Goal: Information Seeking & Learning: Find specific page/section

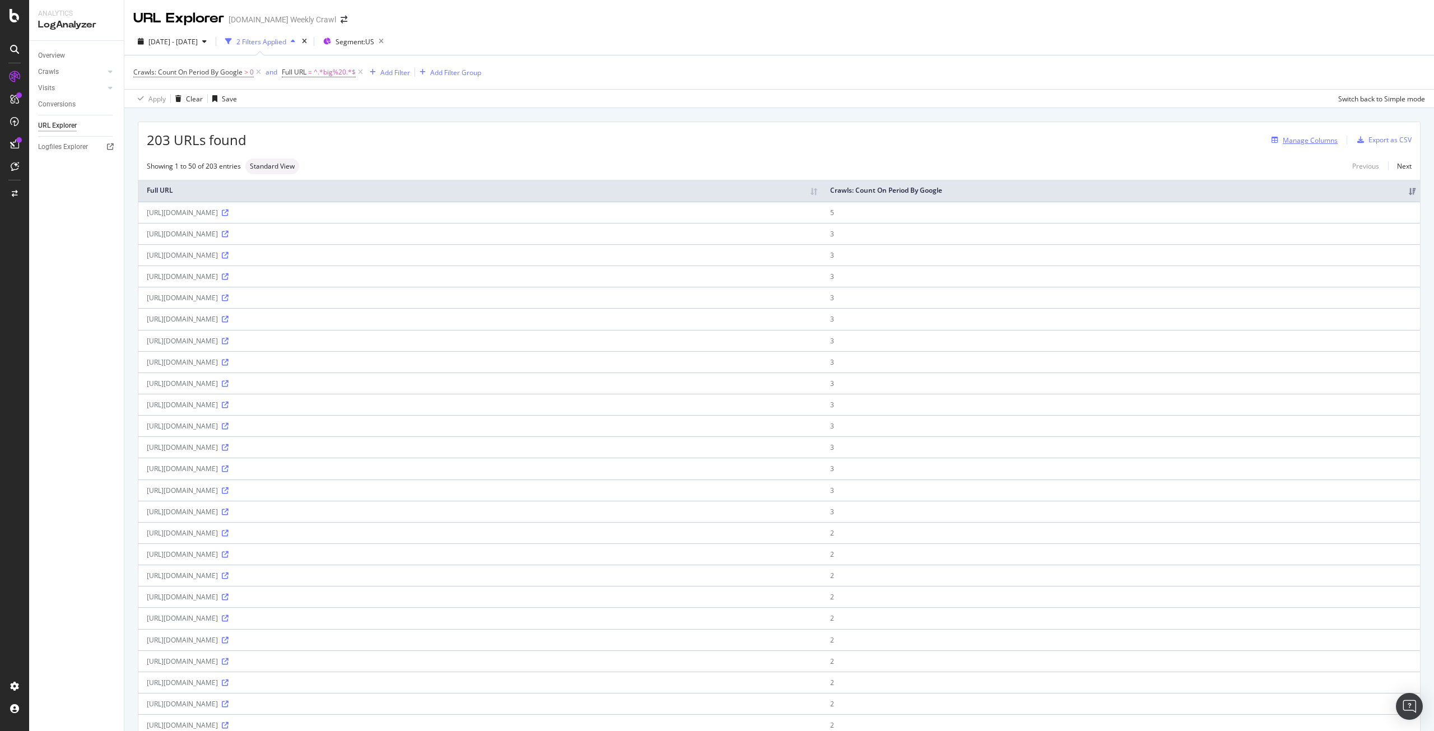
click at [1309, 133] on button "Manage Columns" at bounding box center [1302, 139] width 71 height 13
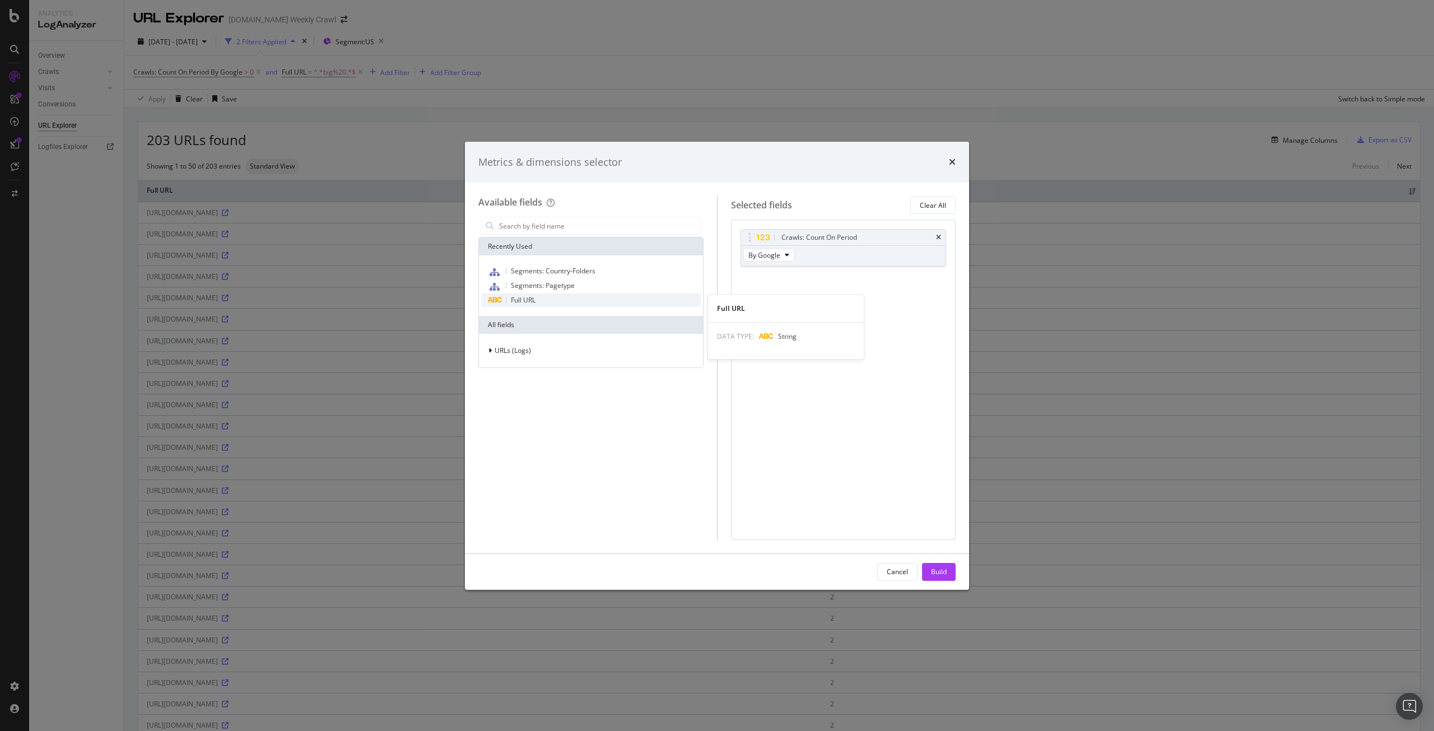
click at [527, 299] on span "Full URL" at bounding box center [523, 300] width 25 height 10
click at [654, 227] on input "modal" at bounding box center [599, 225] width 203 height 17
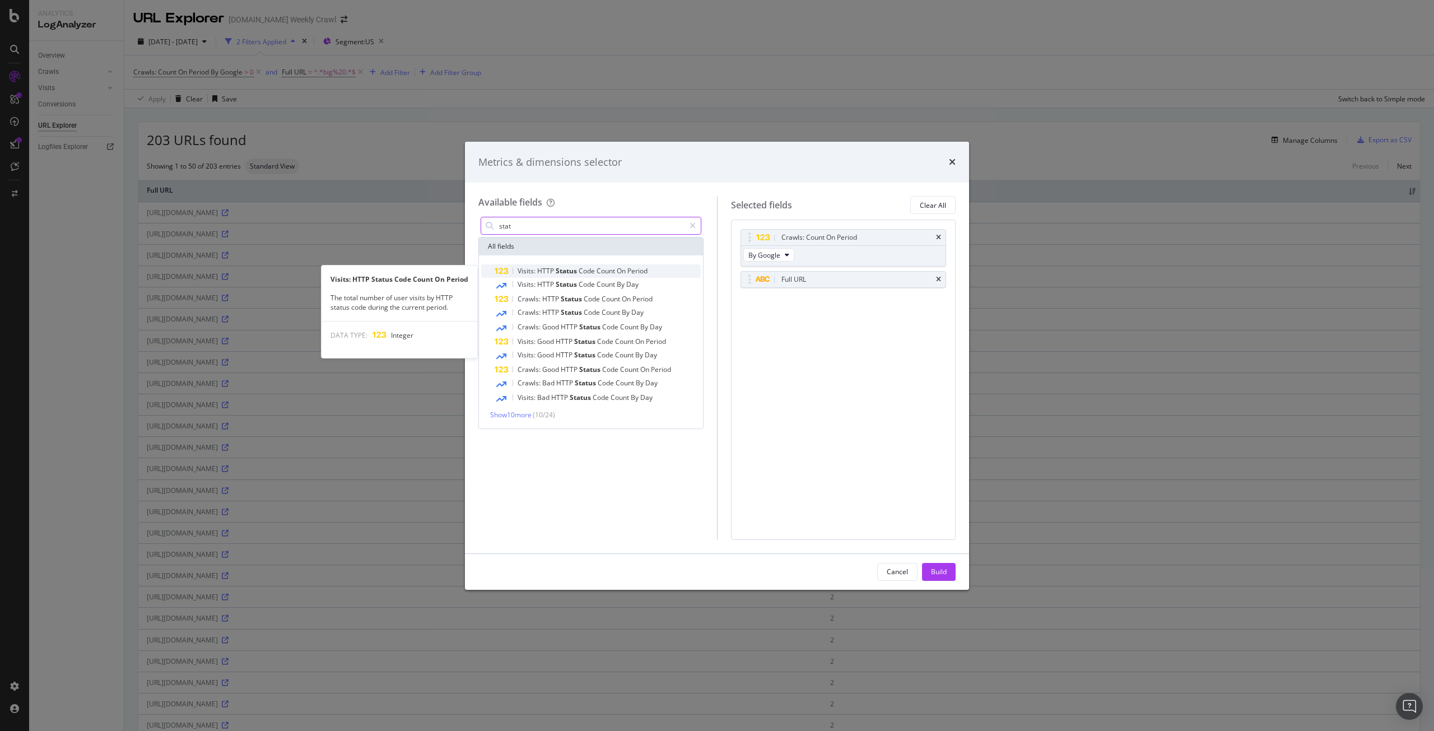
type input "stat"
click at [584, 275] on span "Code" at bounding box center [588, 271] width 18 height 10
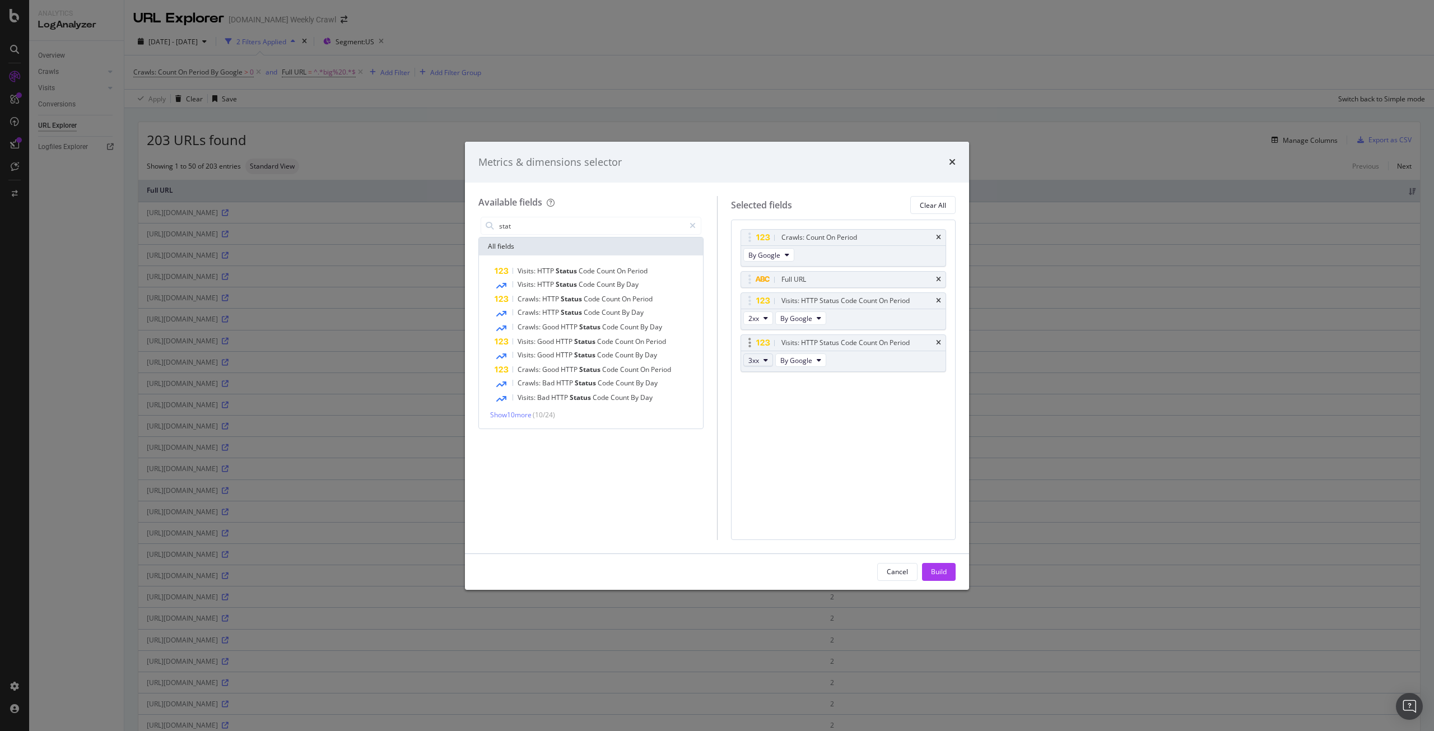
click at [764, 358] on icon "modal" at bounding box center [766, 360] width 4 height 7
click at [864, 381] on div "Crawls: Count On Period By Google Full URL Visits: HTTP Status Code Count On Pe…" at bounding box center [844, 312] width 206 height 167
click at [764, 359] on icon "modal" at bounding box center [766, 360] width 4 height 7
click at [772, 403] on div "4xx" at bounding box center [768, 410] width 48 height 16
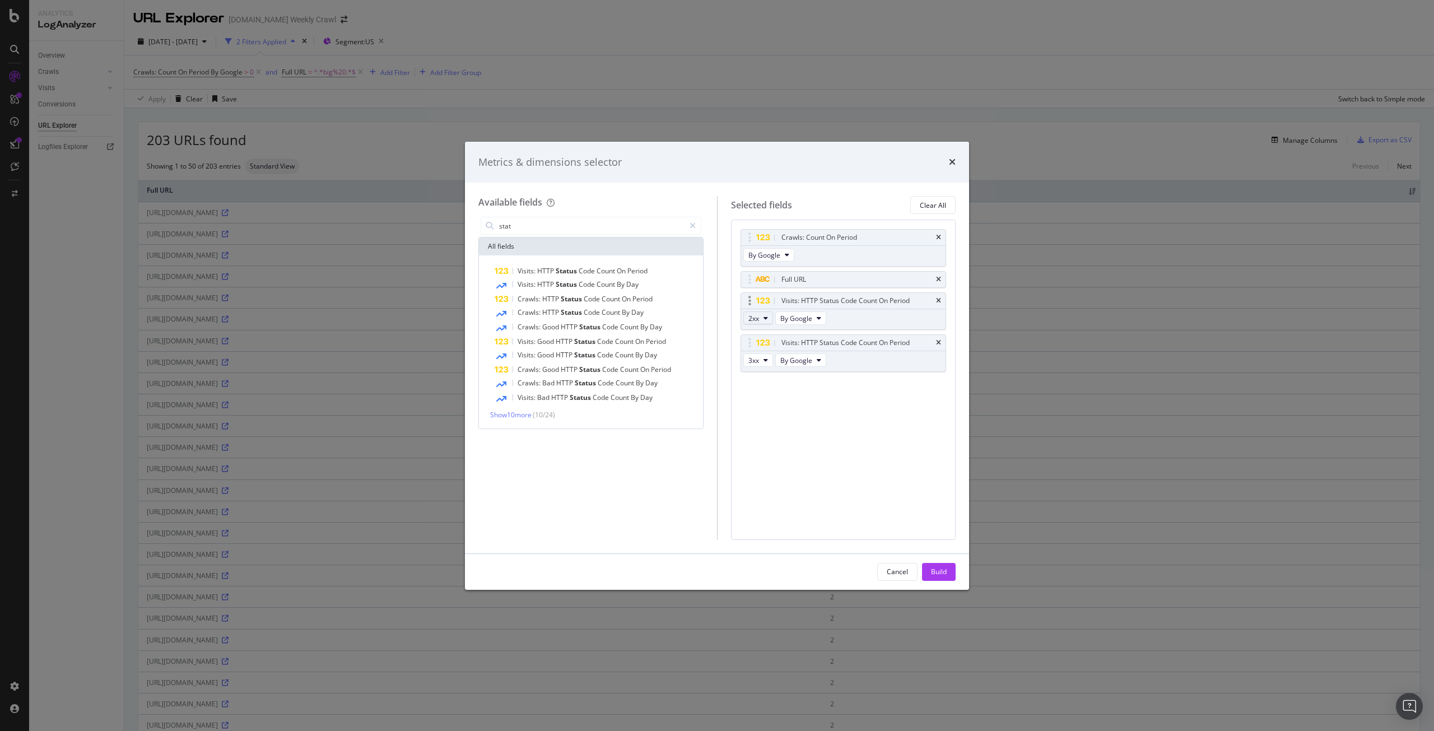
click at [761, 317] on button "2xx" at bounding box center [758, 317] width 30 height 13
click at [778, 394] on div "5xx" at bounding box center [768, 400] width 48 height 16
click at [635, 271] on span "Period" at bounding box center [637, 271] width 20 height 10
click at [764, 401] on icon "modal" at bounding box center [766, 402] width 4 height 7
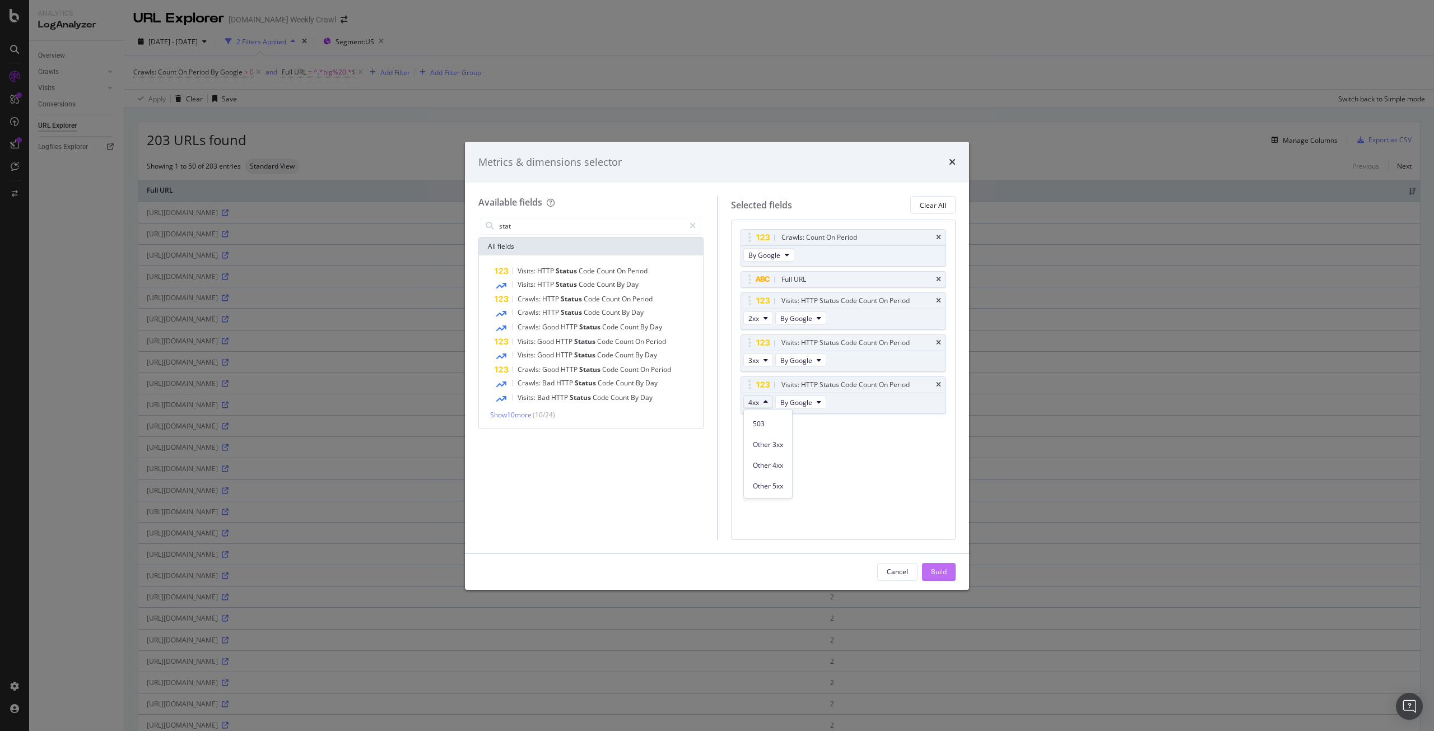
click at [939, 569] on div "Build" at bounding box center [939, 572] width 16 height 10
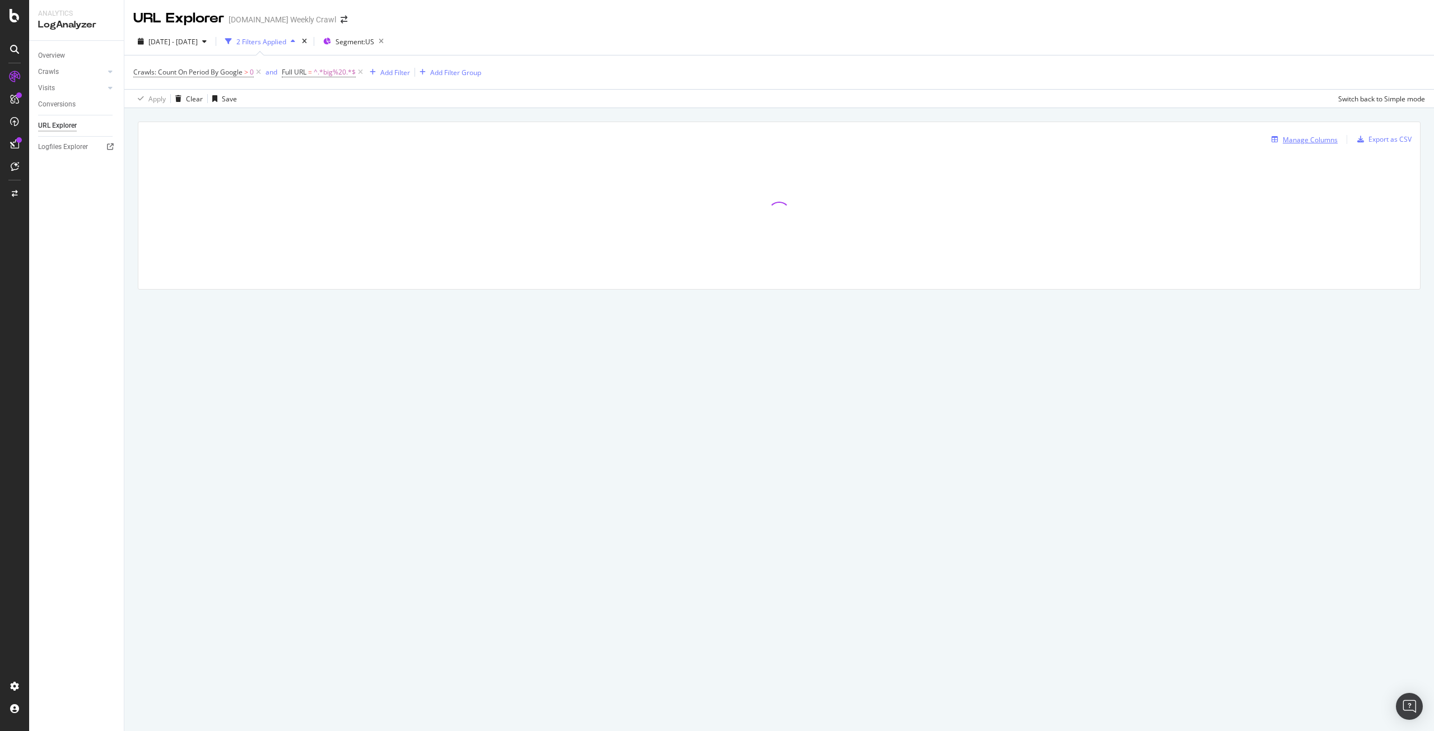
click at [1319, 135] on div "Manage Columns" at bounding box center [1310, 140] width 55 height 10
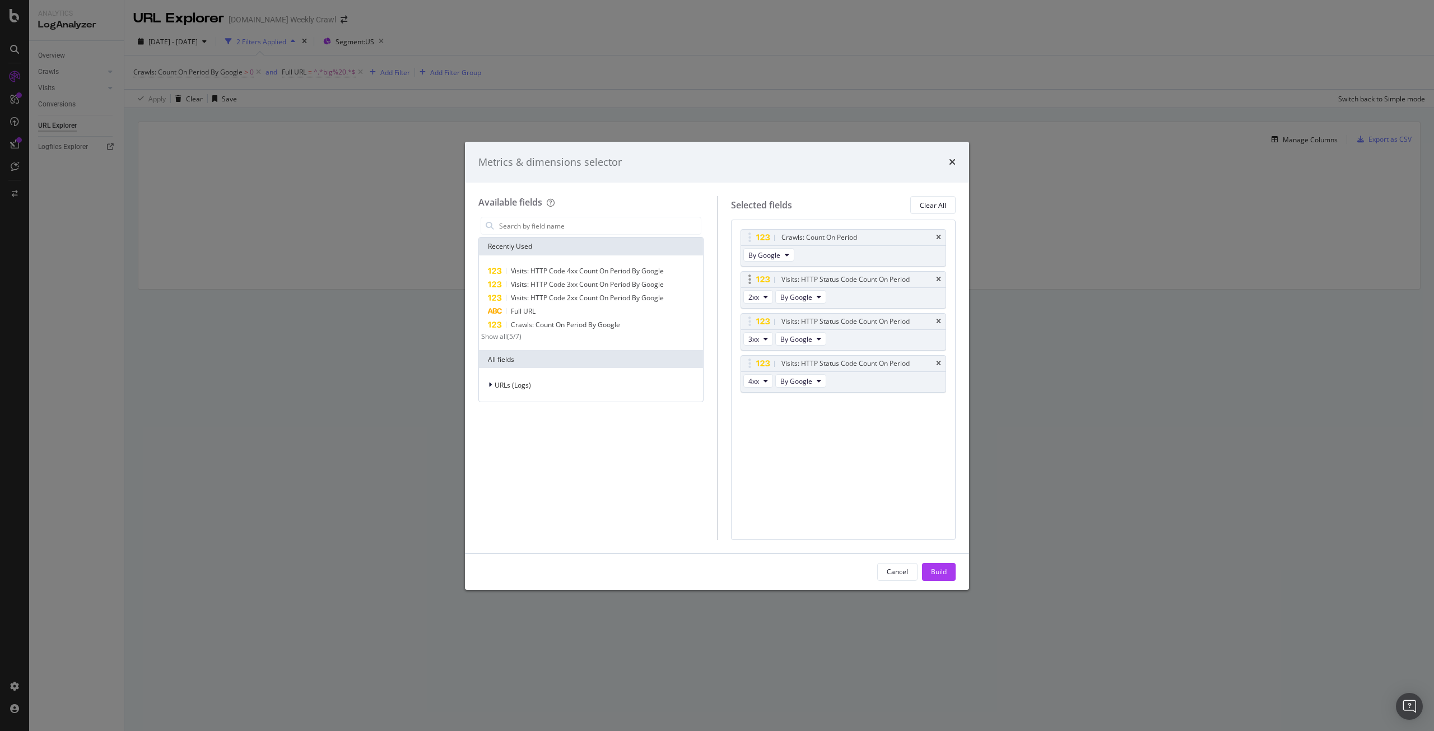
click at [945, 280] on div "Visits: HTTP Status Code Count On Period" at bounding box center [843, 280] width 205 height 16
click at [941, 278] on icon "times" at bounding box center [938, 279] width 5 height 7
click at [934, 573] on div "Build" at bounding box center [939, 572] width 16 height 10
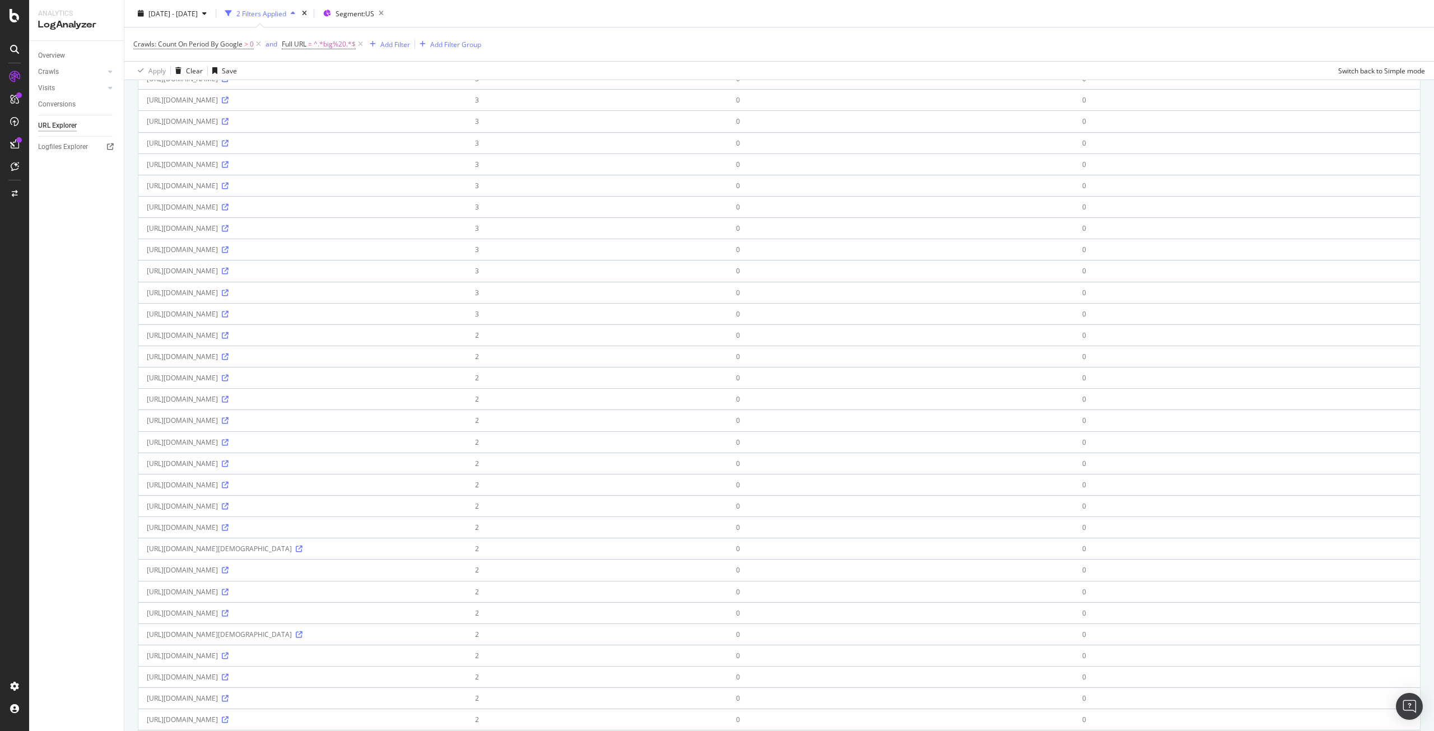
scroll to position [197, 0]
drag, startPoint x: 495, startPoint y: 357, endPoint x: 145, endPoint y: 353, distance: 350.1
click at [145, 353] on td "[URL][DOMAIN_NAME]" at bounding box center [302, 356] width 328 height 21
copy div "[URL][DOMAIN_NAME]"
